Goal: Check status: Check status

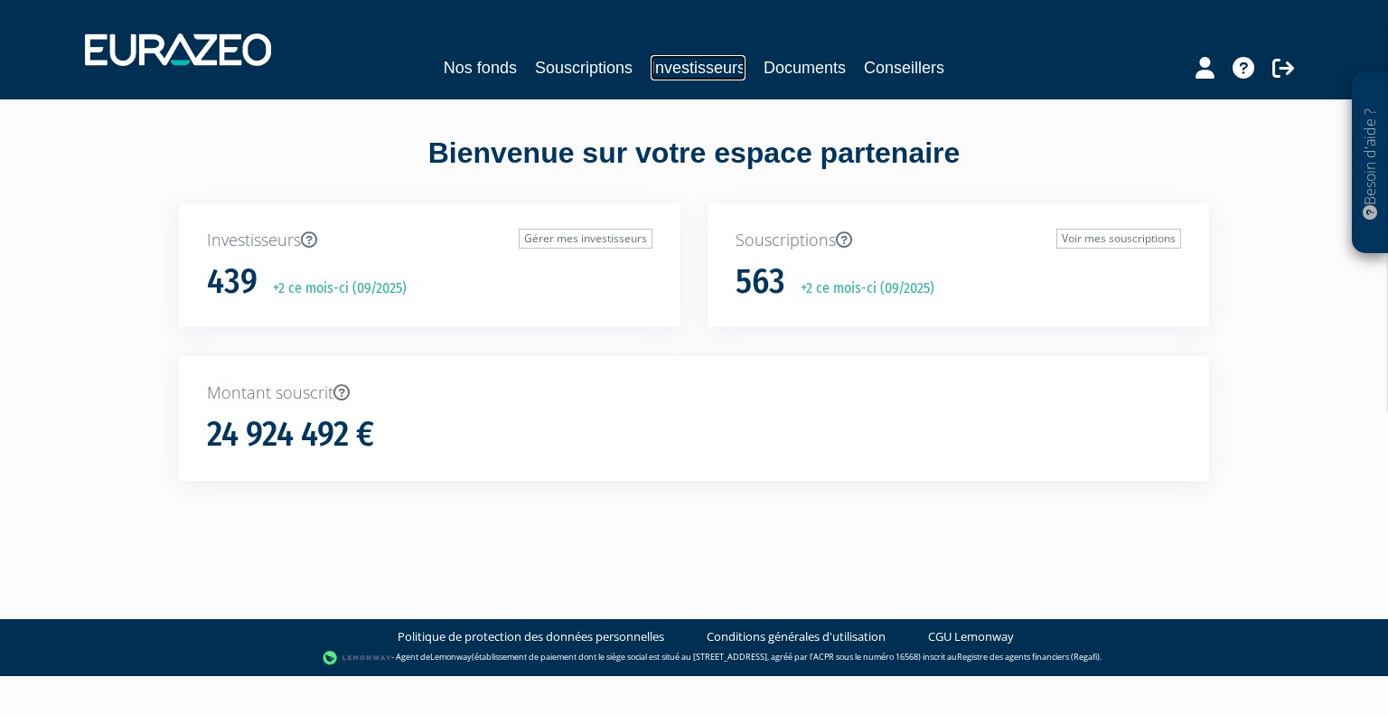
click at [687, 60] on link "Investisseurs" at bounding box center [698, 67] width 95 height 25
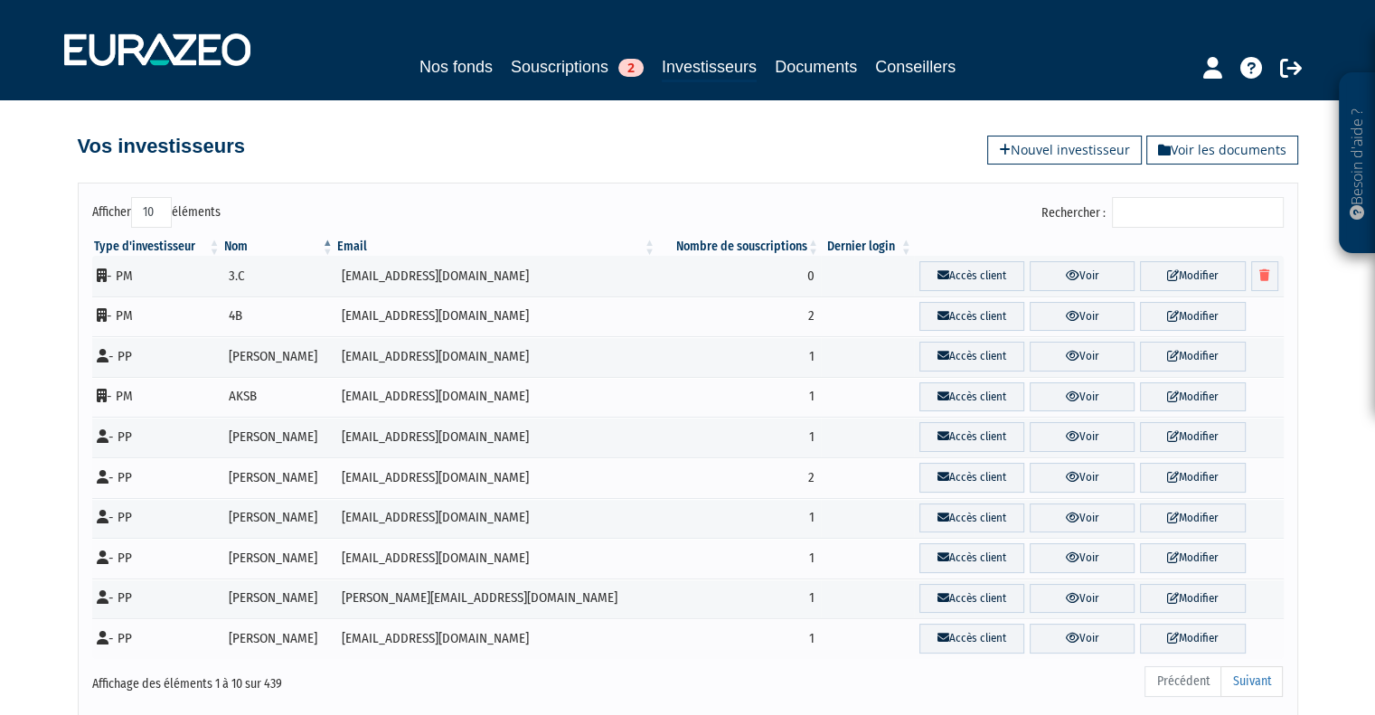
click at [1146, 212] on input "Rechercher :" at bounding box center [1198, 212] width 172 height 31
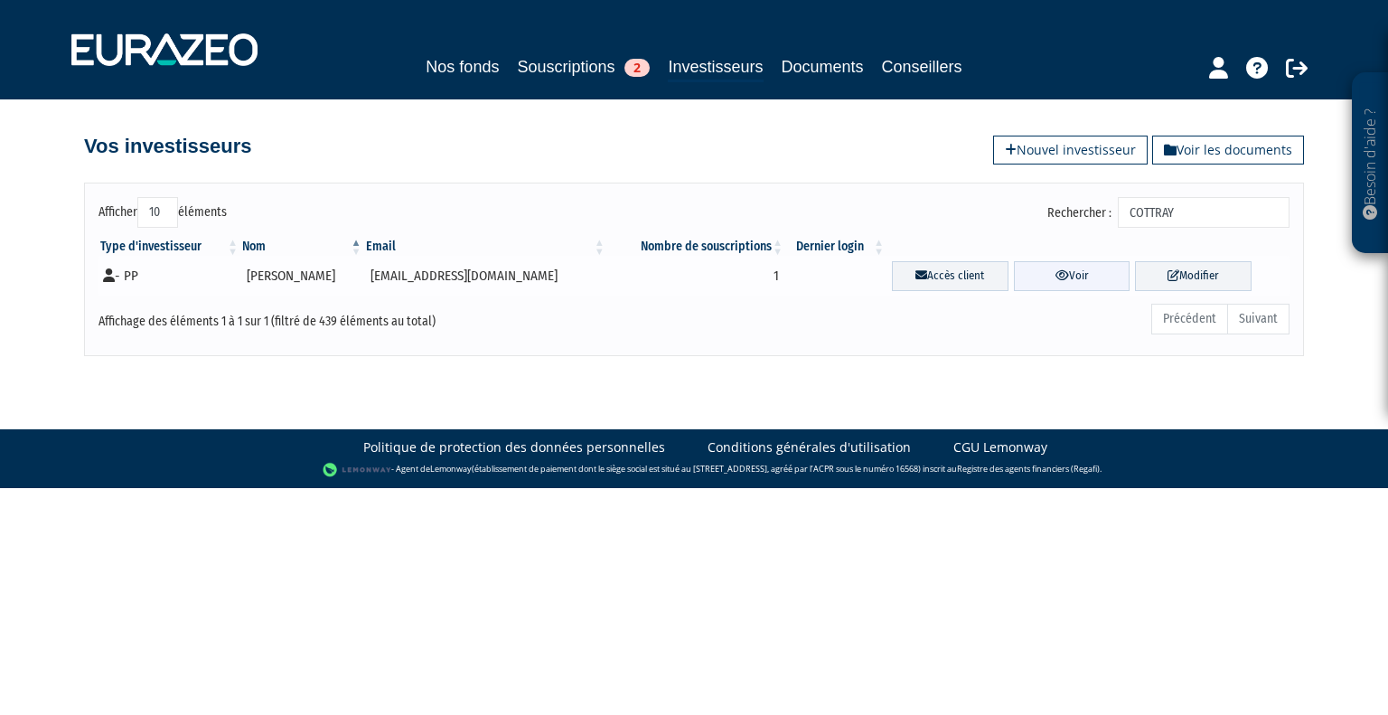
type input "COTTRAY"
click at [1092, 278] on link "Voir" at bounding box center [1072, 276] width 117 height 30
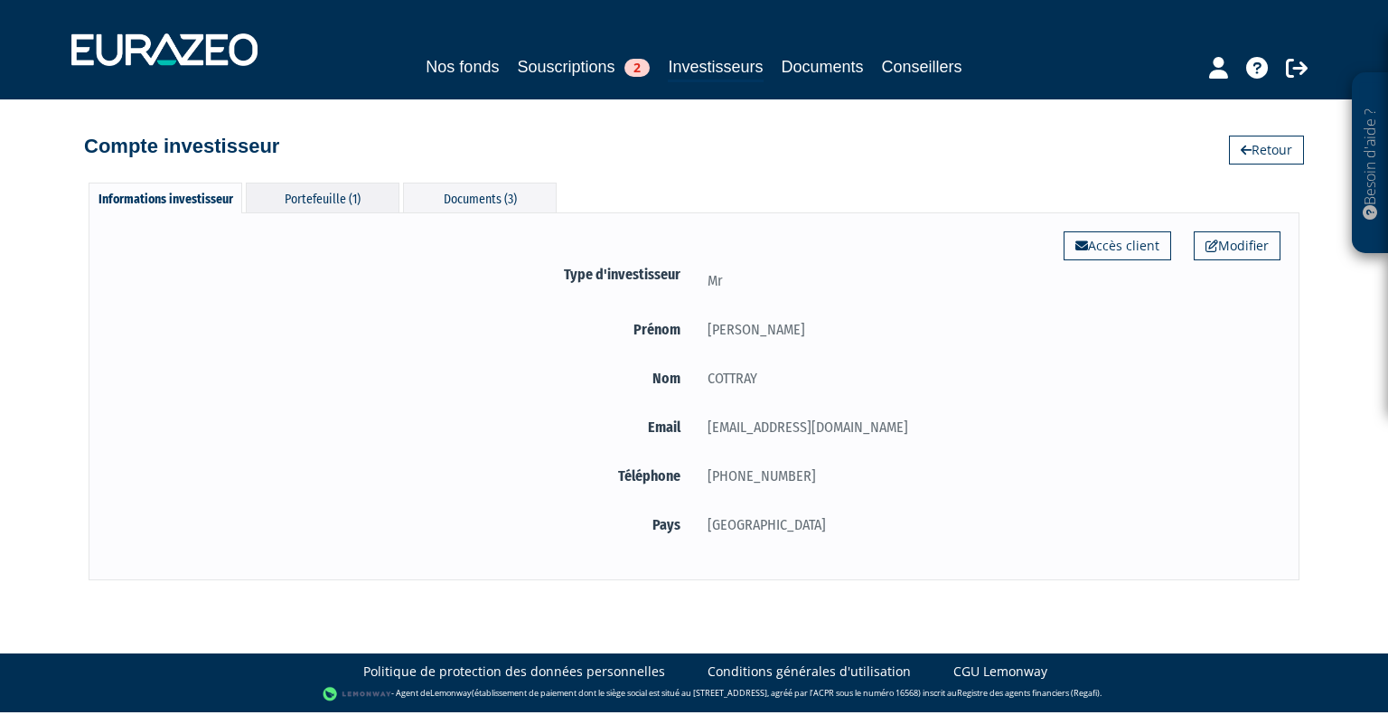
click at [355, 190] on div "Portefeuille (1)" at bounding box center [323, 198] width 154 height 30
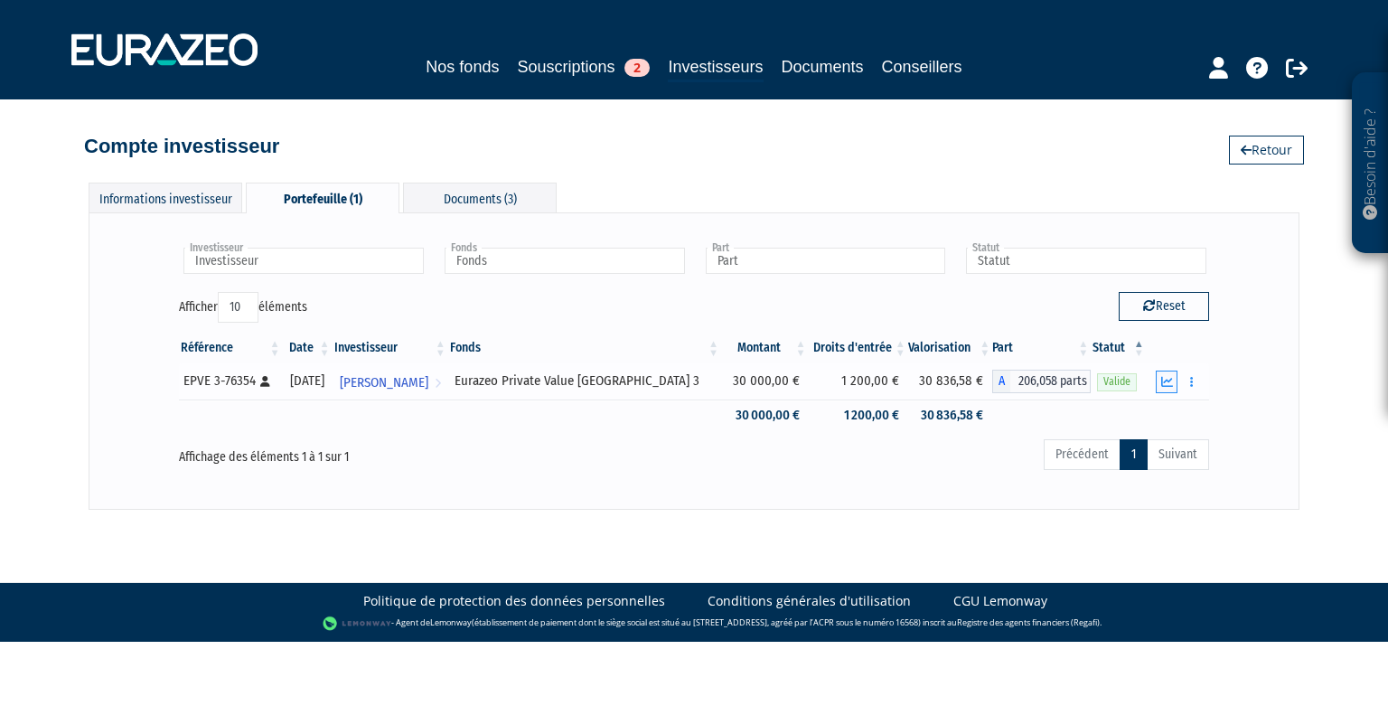
click at [1168, 380] on icon "button" at bounding box center [1167, 382] width 12 height 12
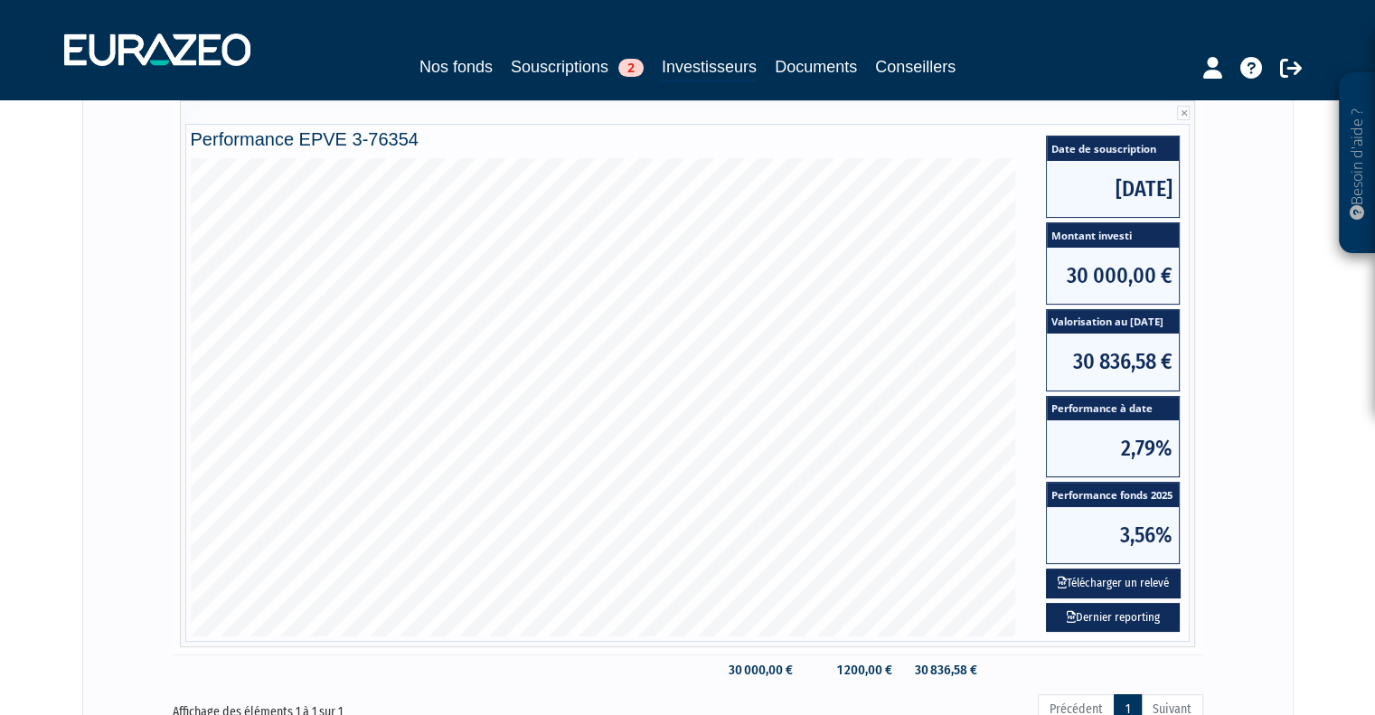
scroll to position [304, 0]
